Goal: Information Seeking & Learning: Understand process/instructions

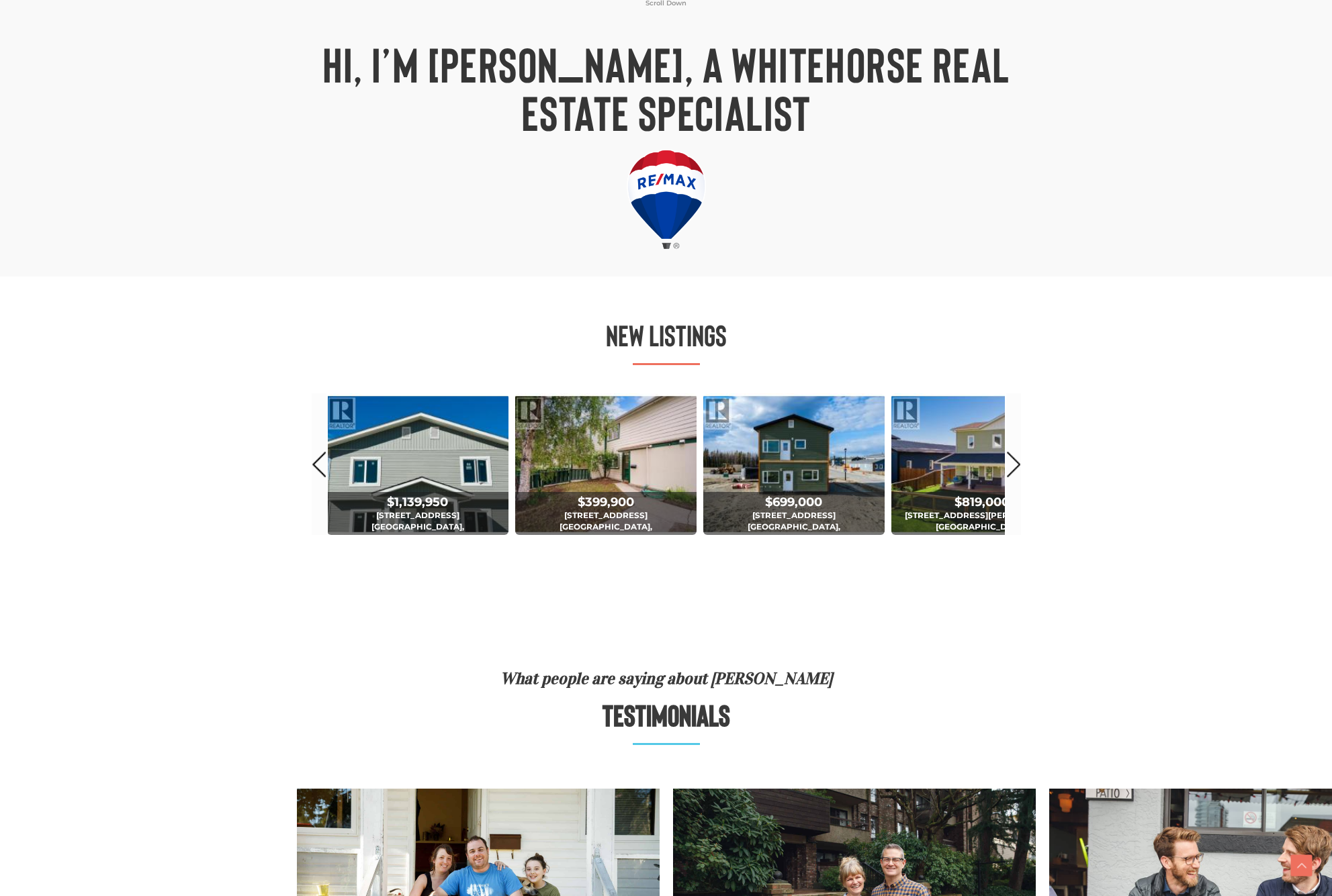
scroll to position [503, 0]
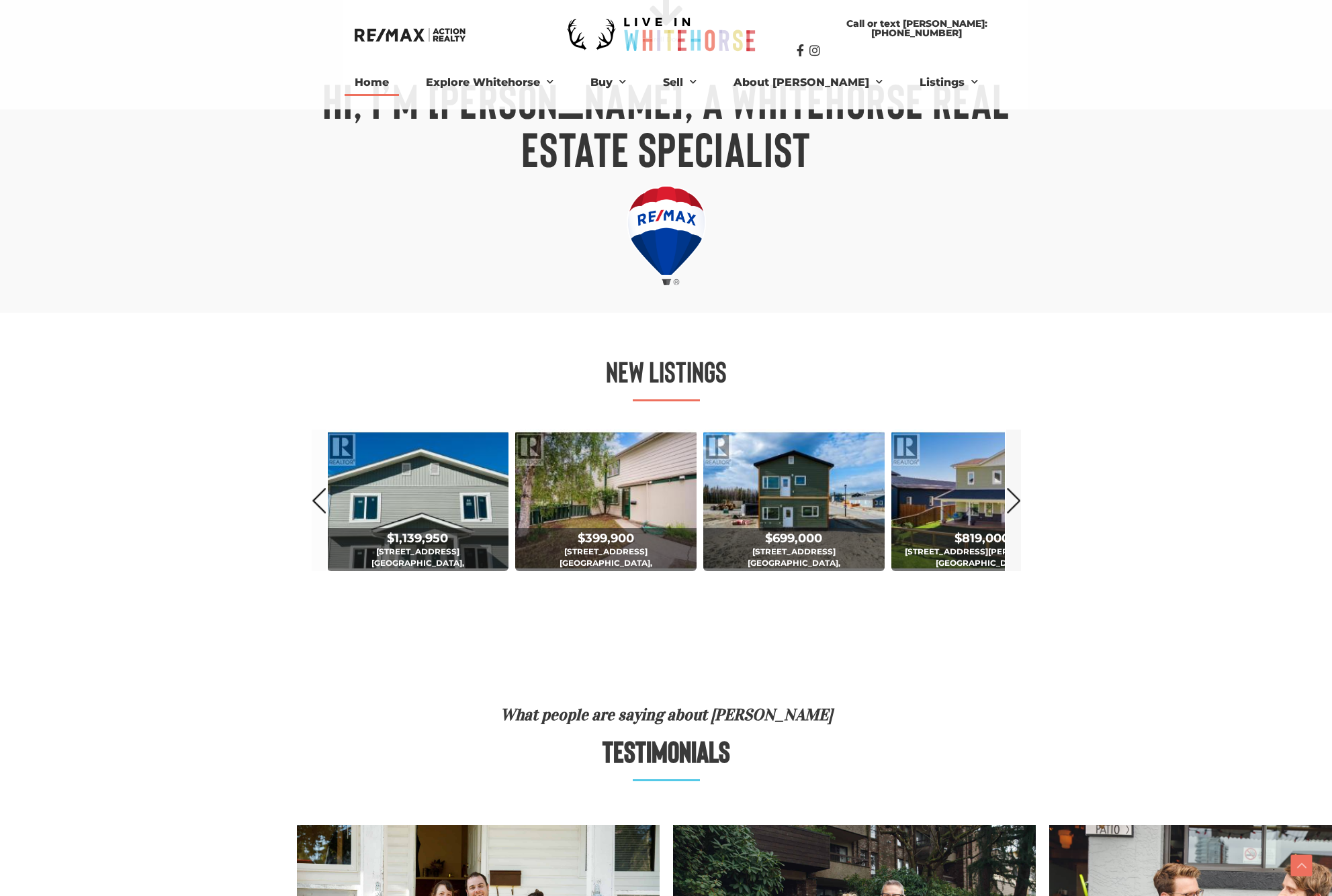
click at [1017, 497] on link "Next" at bounding box center [1013, 500] width 14 height 141
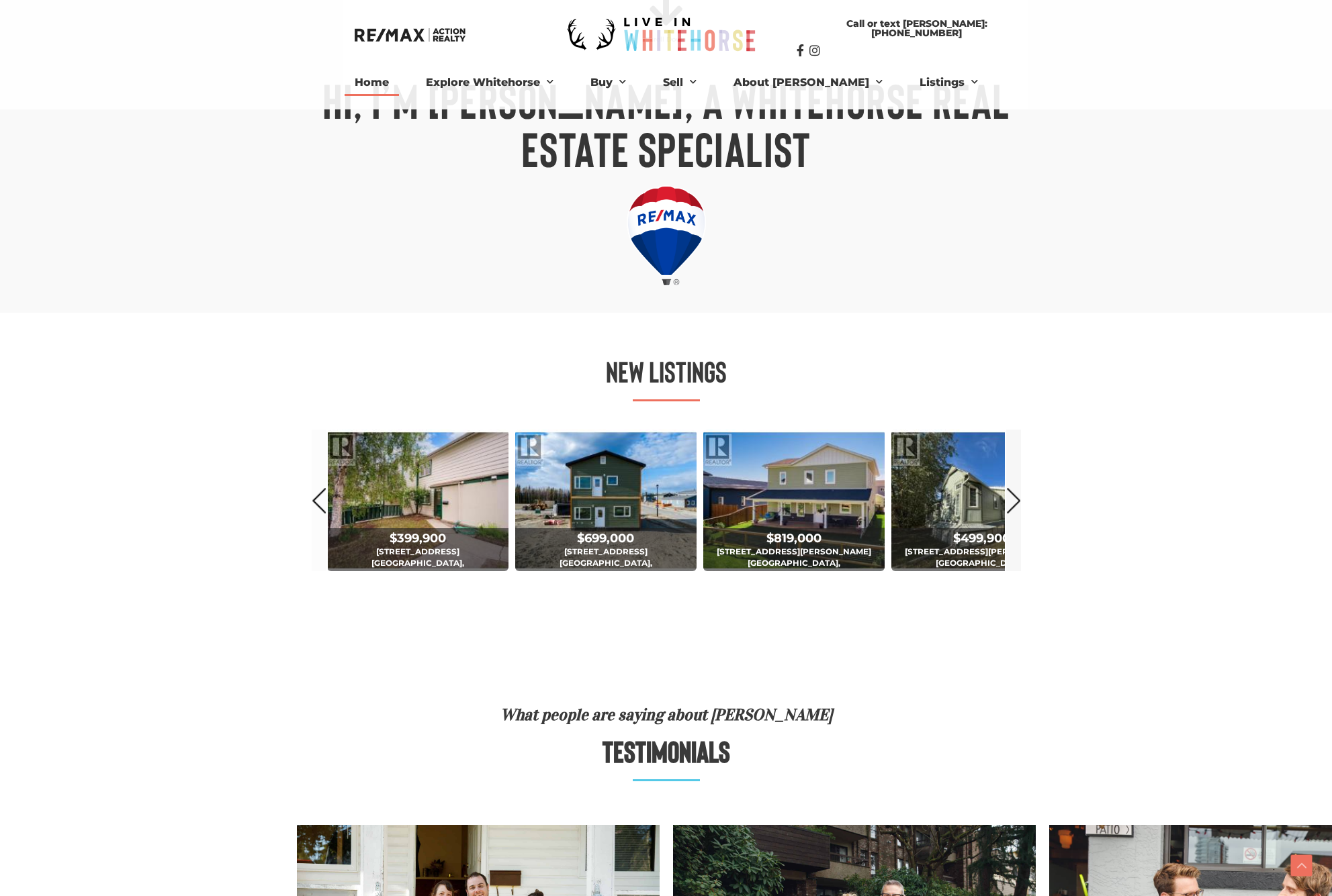
click at [1018, 497] on link "Next" at bounding box center [1013, 500] width 14 height 141
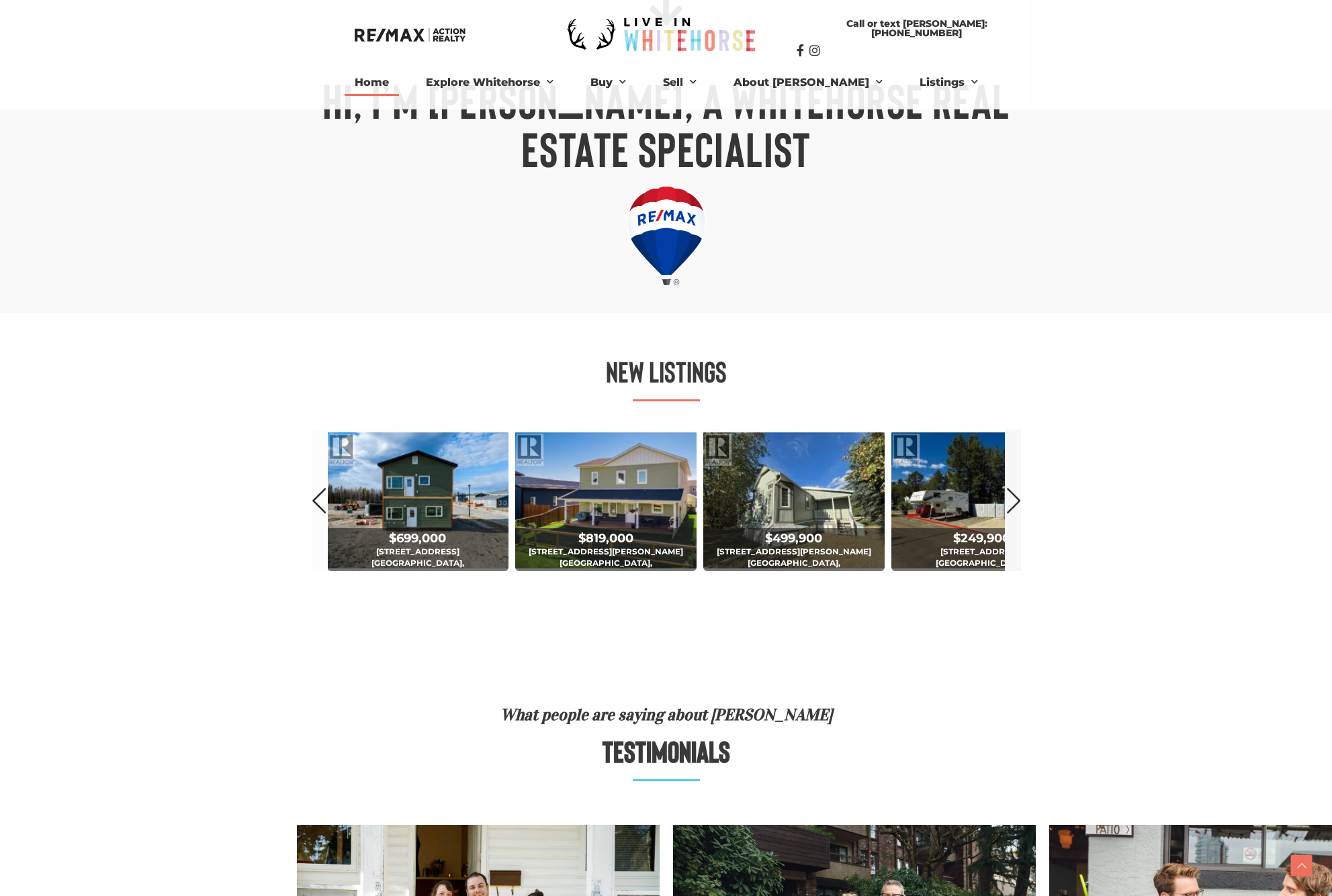
click at [1018, 499] on link "Next" at bounding box center [1013, 500] width 14 height 141
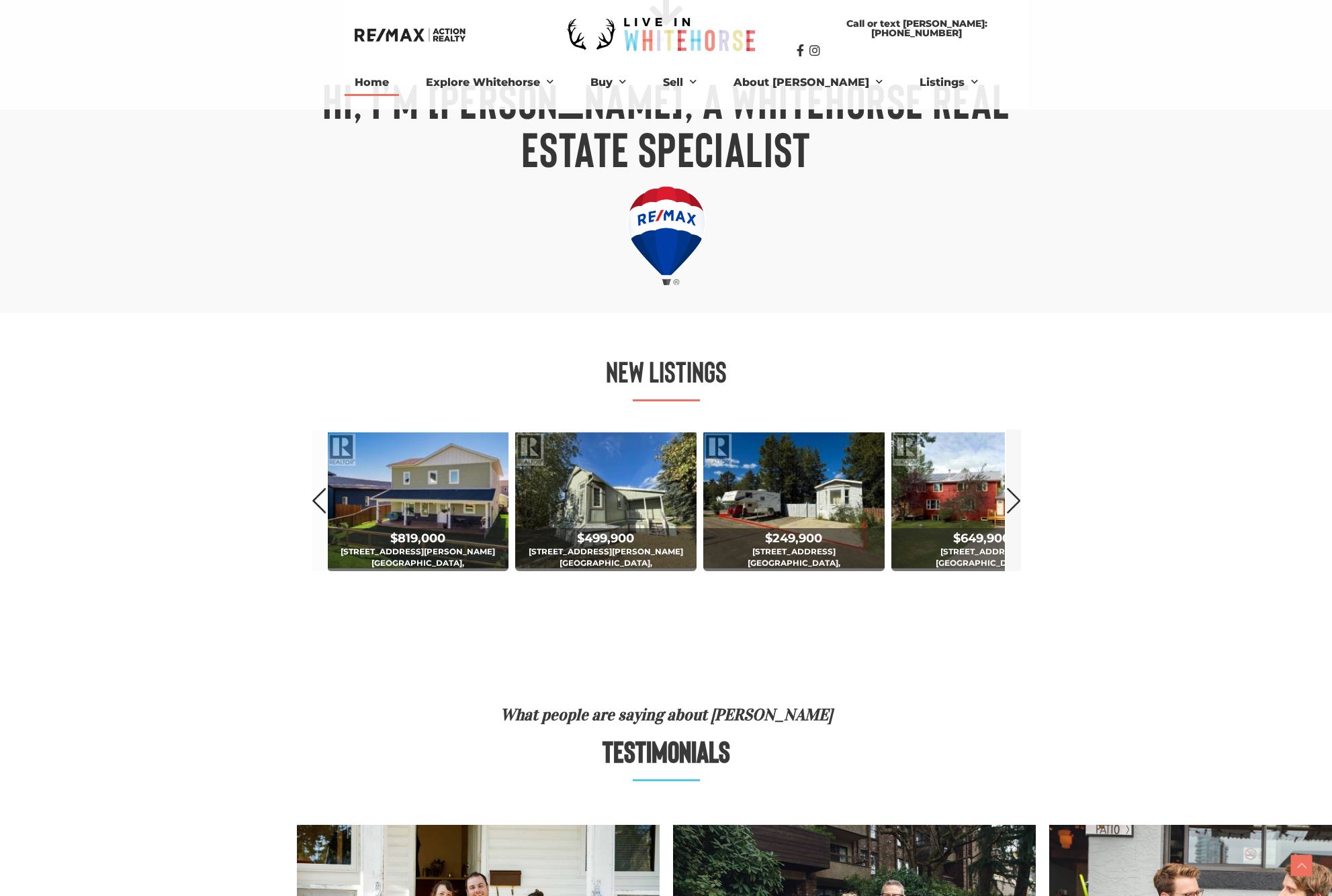
click at [1018, 499] on link "Next" at bounding box center [1013, 500] width 14 height 141
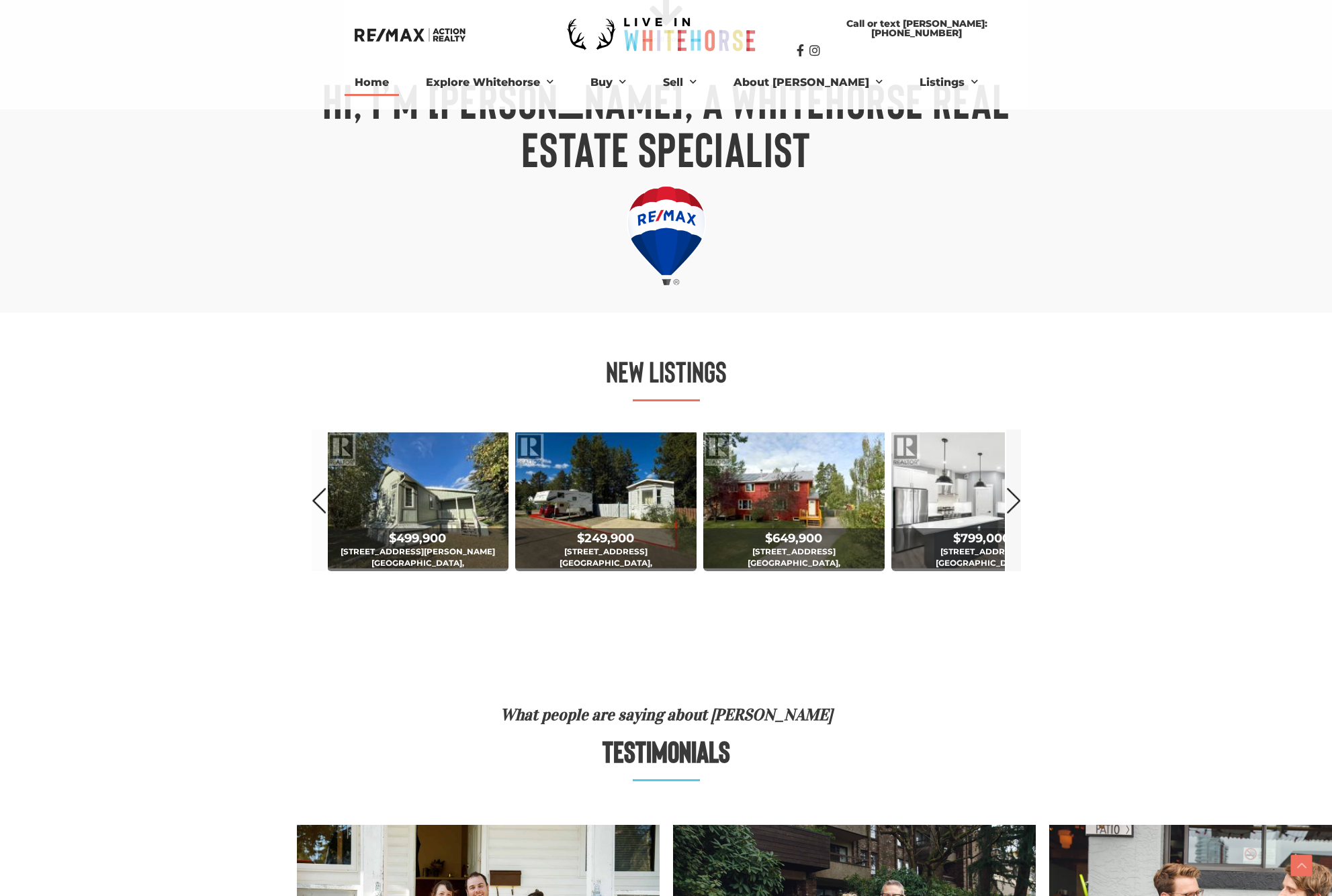
scroll to position [502, 0]
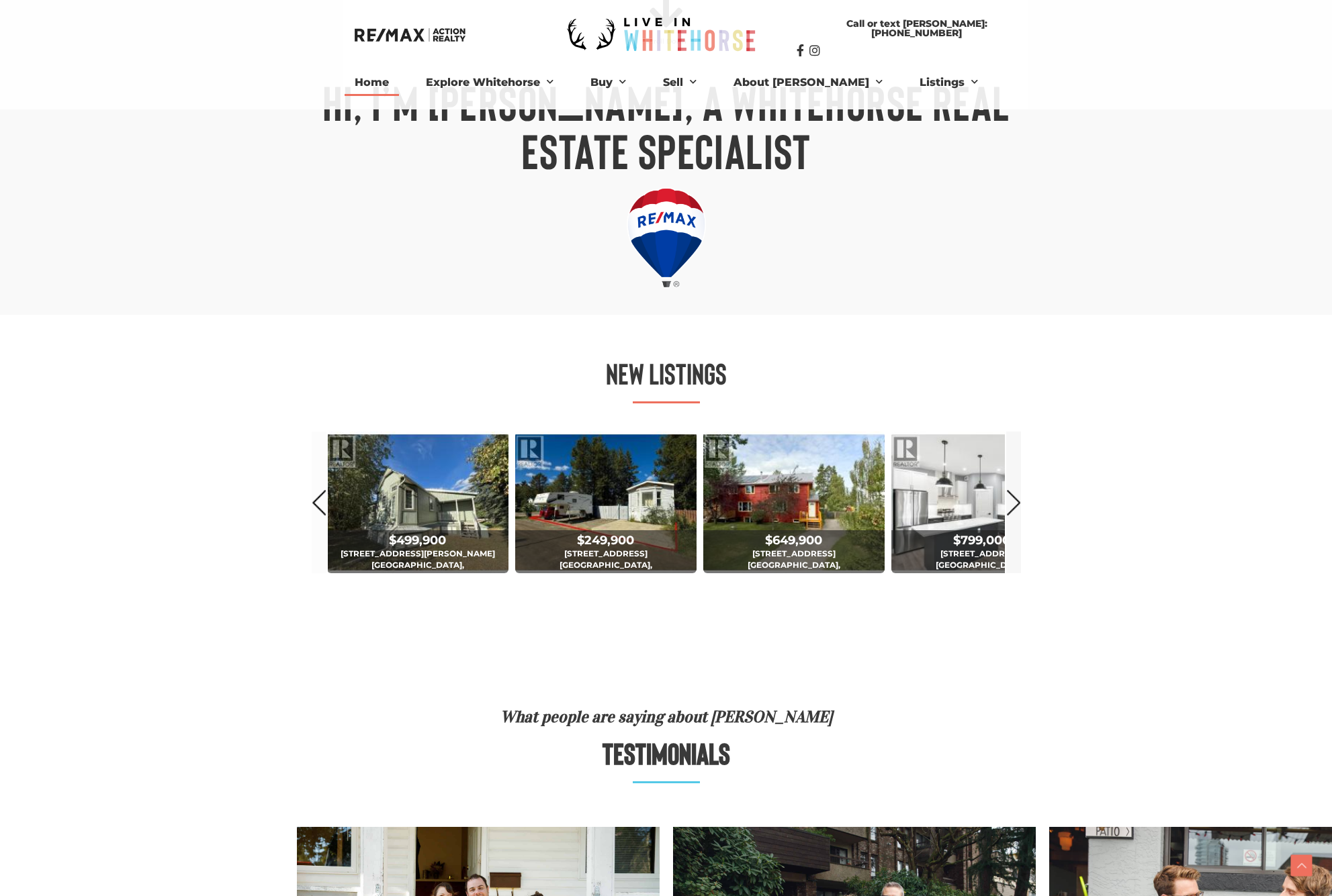
click at [1014, 505] on link "Next" at bounding box center [1013, 502] width 14 height 141
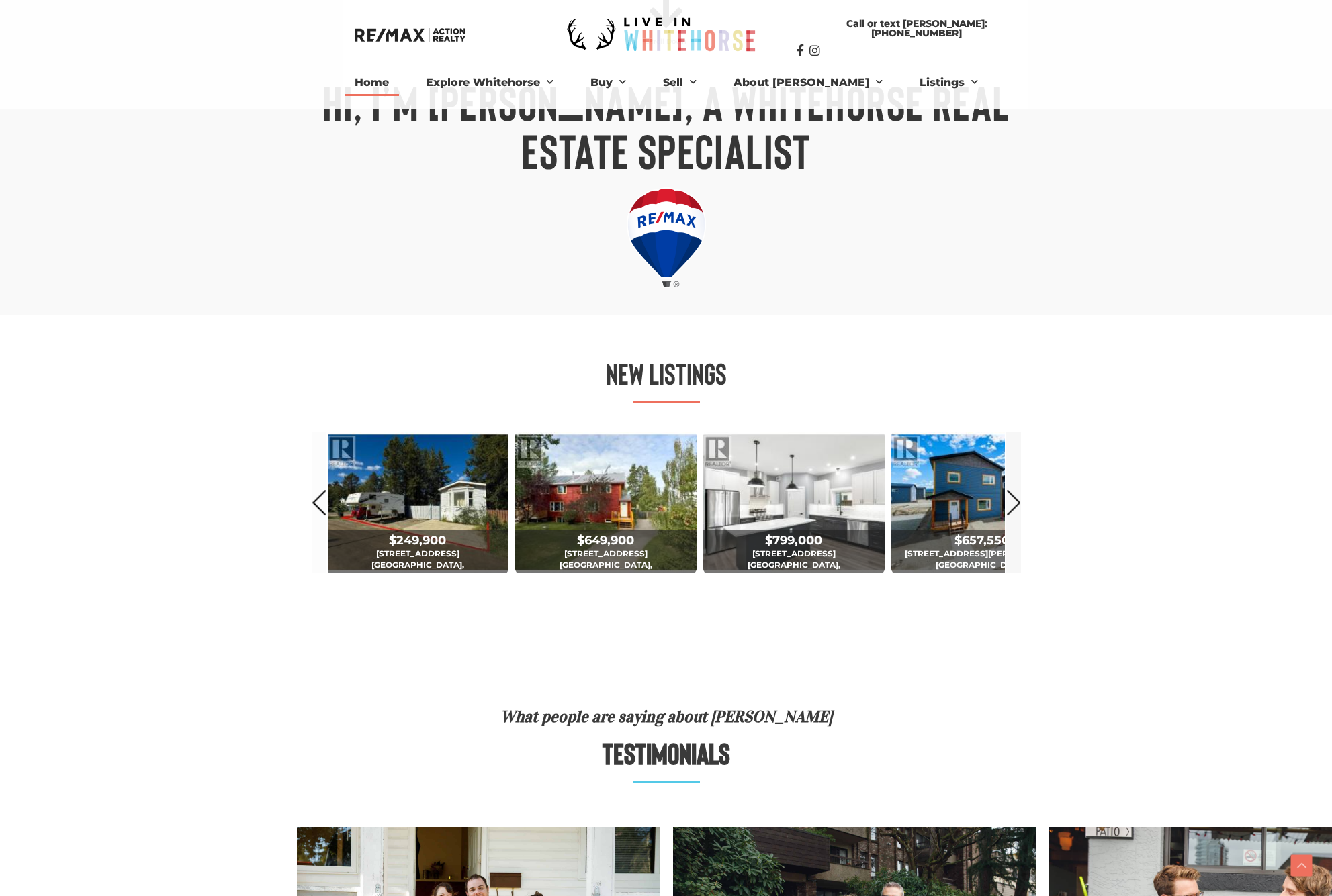
click at [1013, 505] on link "Next" at bounding box center [1013, 502] width 14 height 141
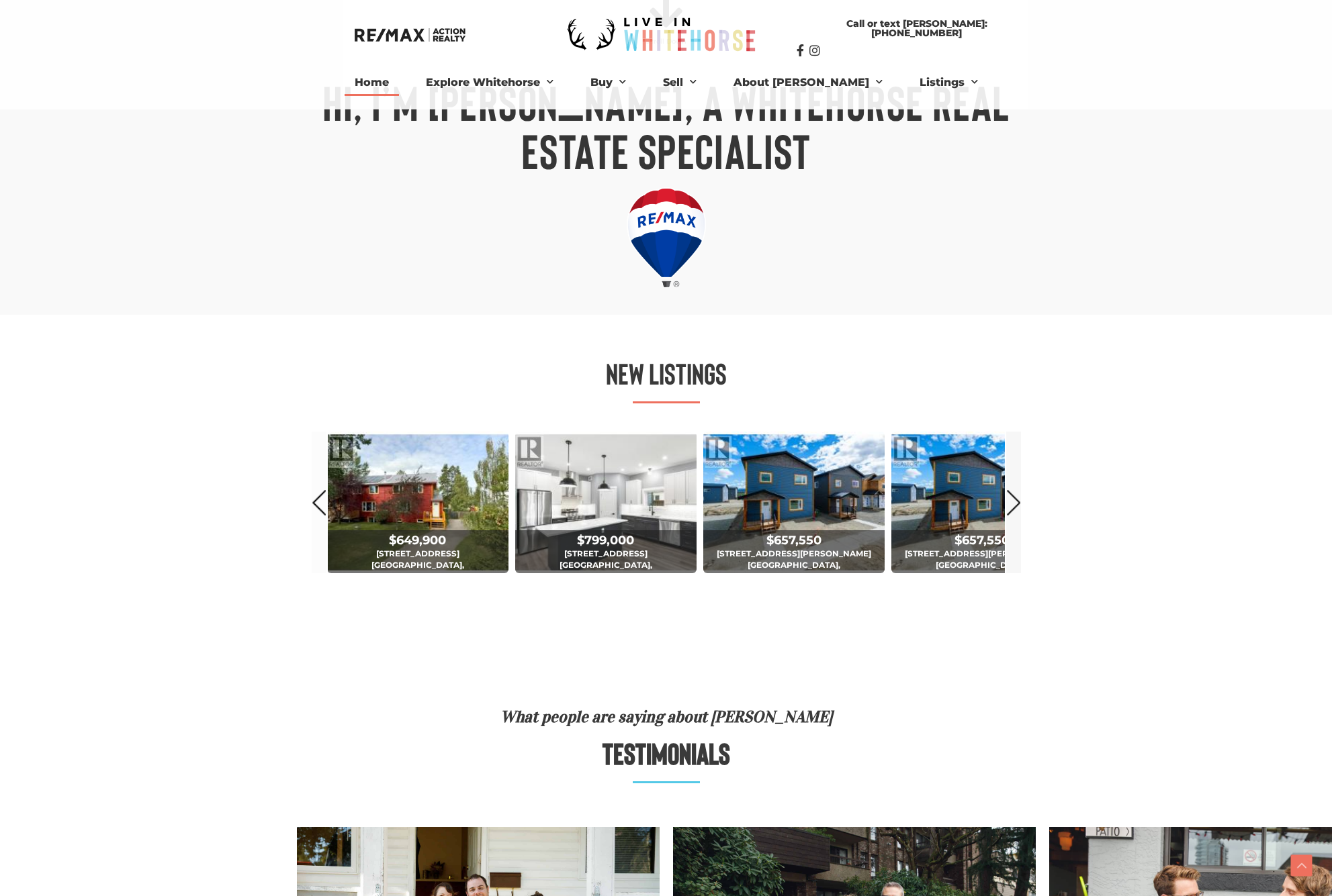
click at [1013, 505] on link "Next" at bounding box center [1013, 502] width 14 height 141
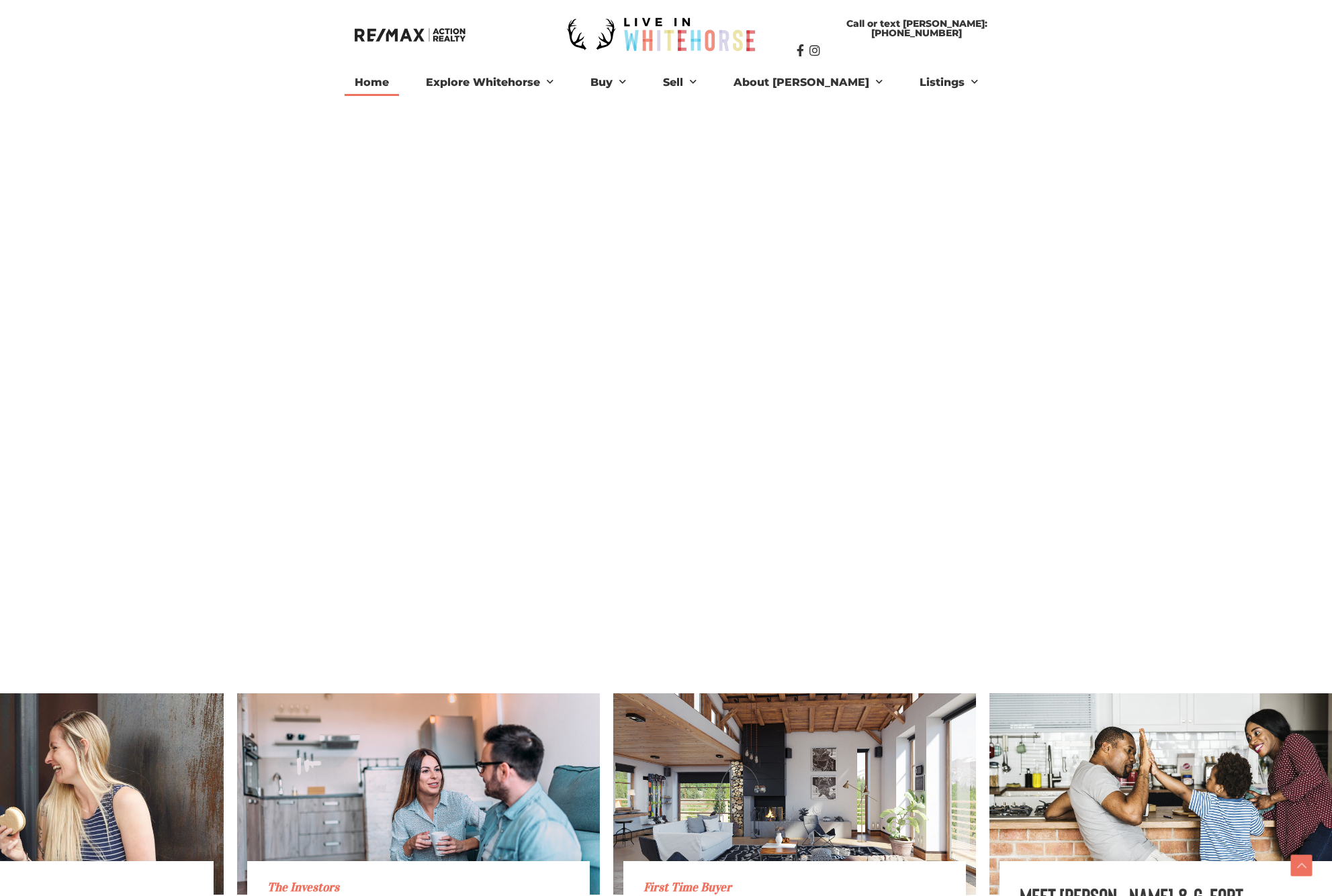
scroll to position [0, 1564]
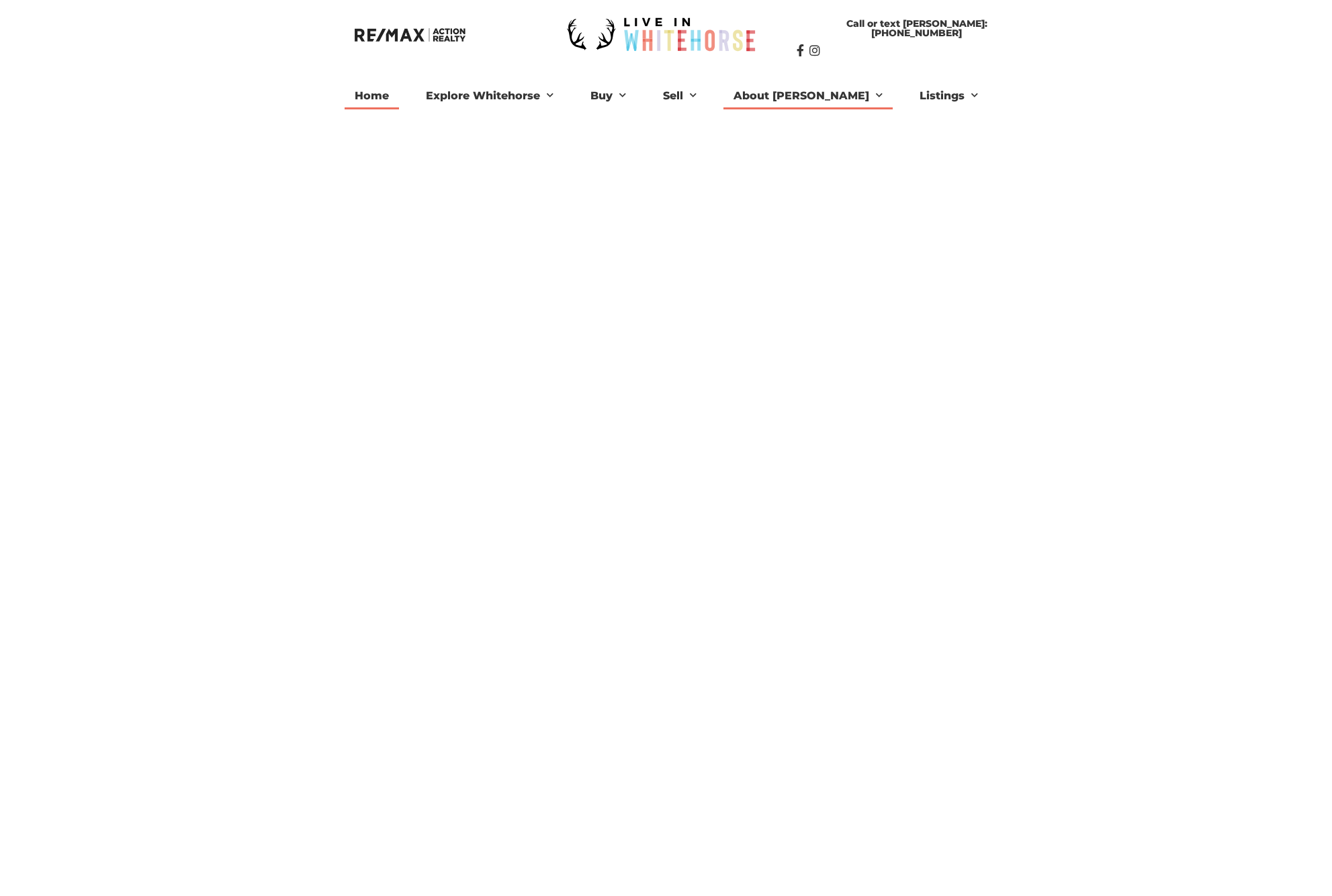
click at [815, 93] on link "About [PERSON_NAME]" at bounding box center [808, 96] width 169 height 27
click at [658, 180] on link "Investment Property" at bounding box center [657, 185] width 153 height 22
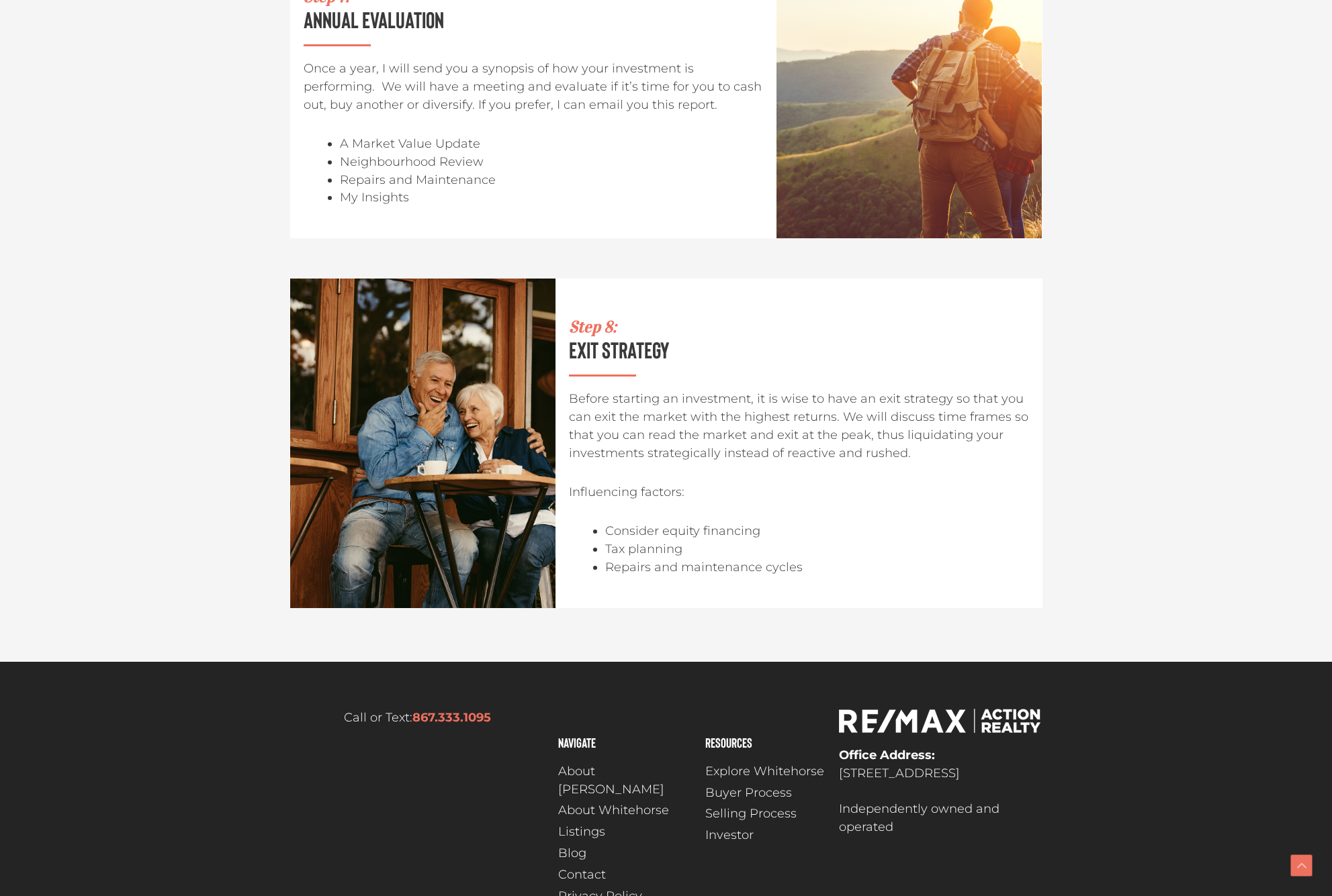
scroll to position [3599, 0]
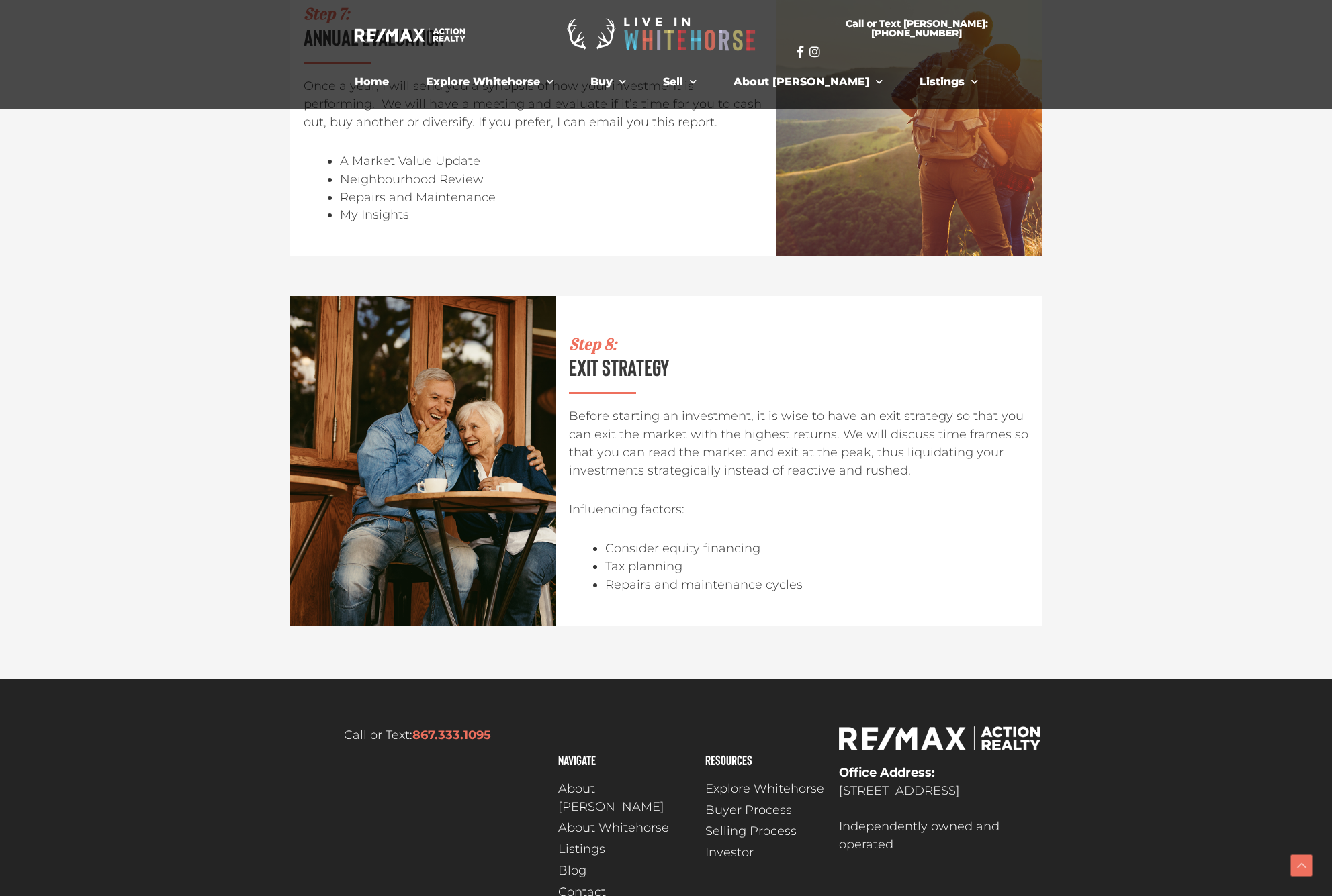
click at [746, 844] on span "Investor" at bounding box center [729, 853] width 48 height 18
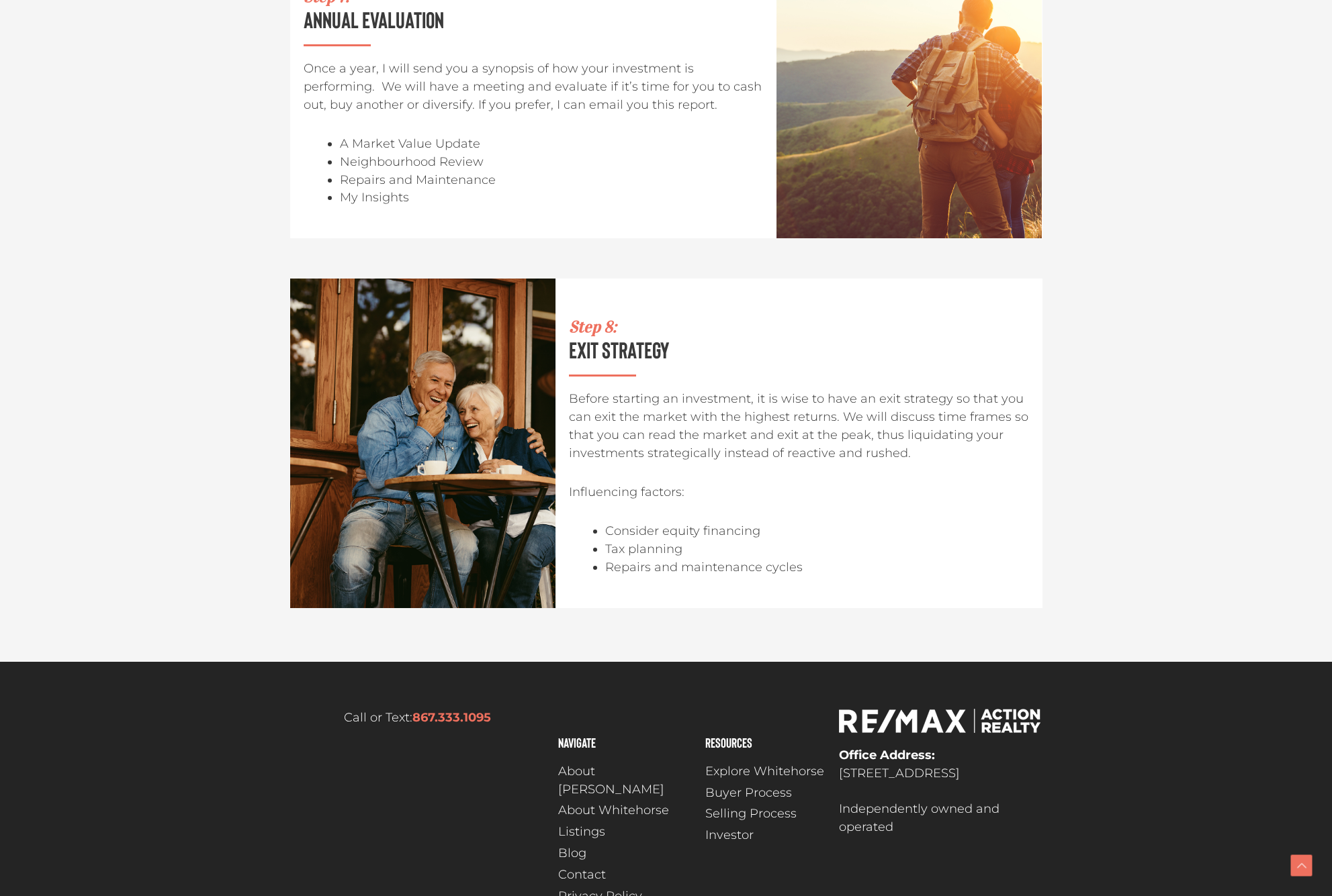
scroll to position [3616, 0]
click at [745, 805] on span "Selling Process" at bounding box center [751, 814] width 92 height 18
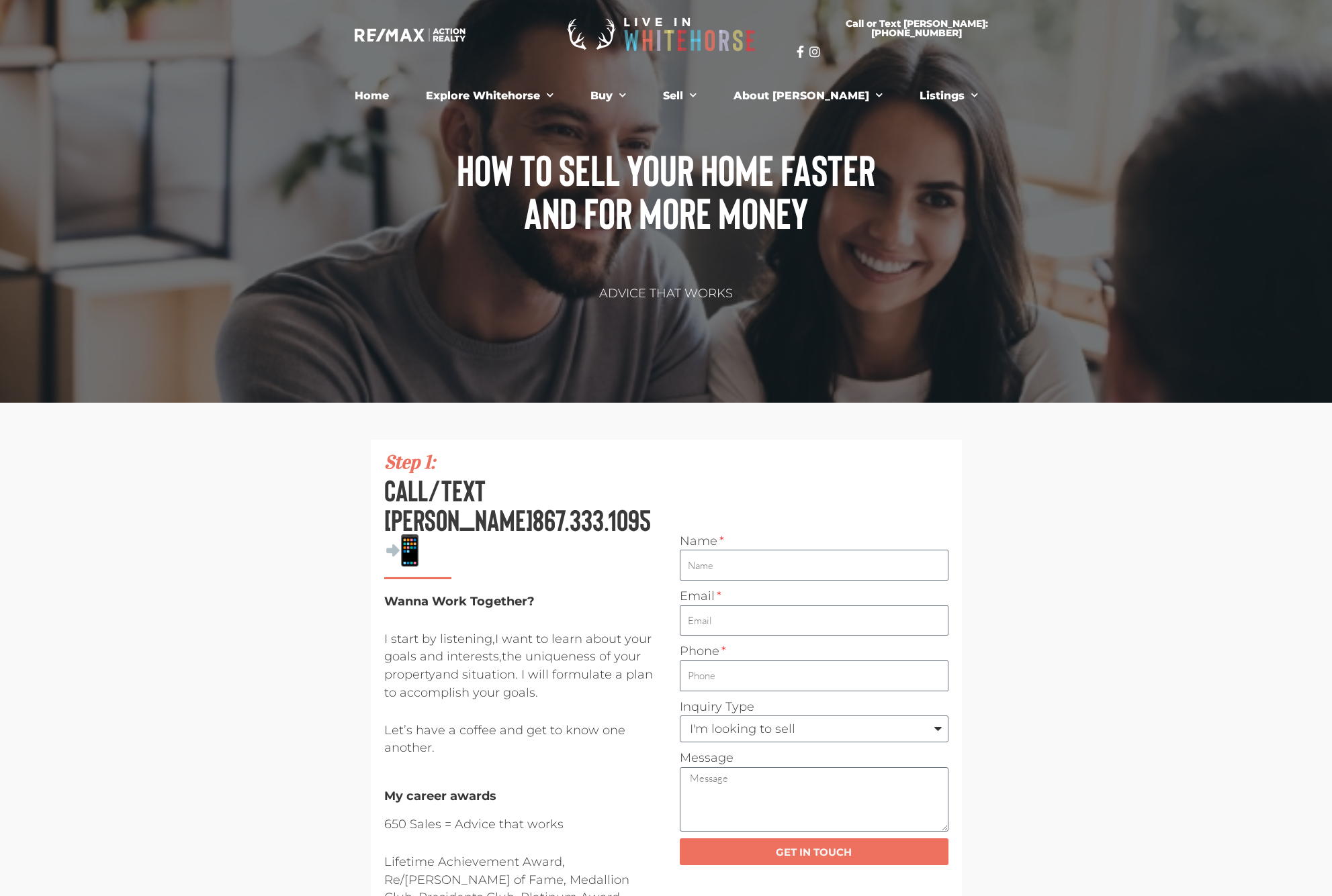
scroll to position [43, 0]
